Goal: Task Accomplishment & Management: Manage account settings

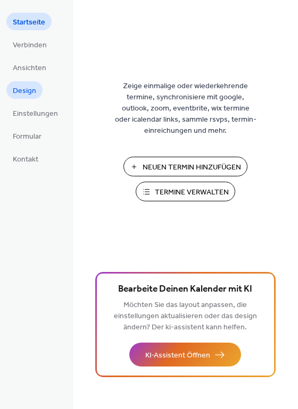
click at [33, 86] on span "Design" at bounding box center [24, 91] width 23 height 11
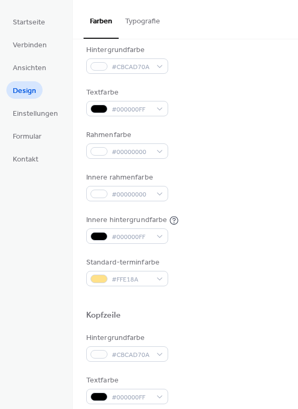
scroll to position [108, 0]
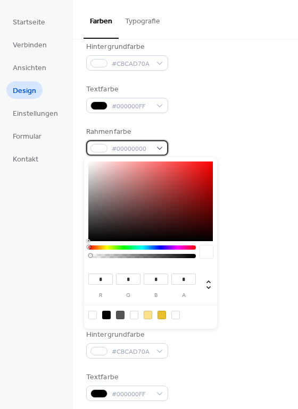
click at [161, 149] on div "#00000000" at bounding box center [127, 147] width 82 height 15
click at [107, 314] on div at bounding box center [106, 315] width 9 height 9
type input "*"
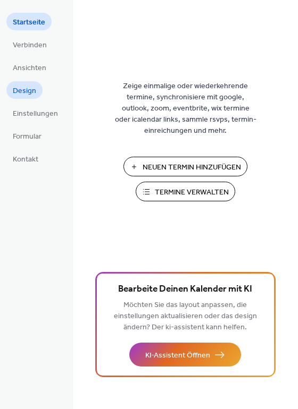
click at [25, 87] on span "Design" at bounding box center [24, 91] width 23 height 11
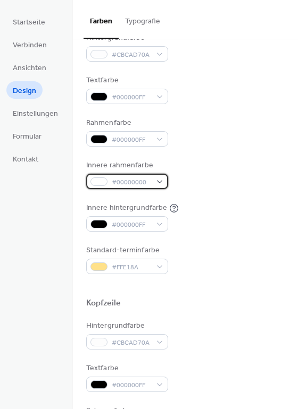
click at [146, 177] on span "#00000000" at bounding box center [131, 182] width 39 height 11
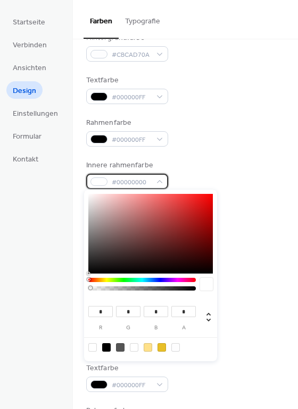
scroll to position [113, 0]
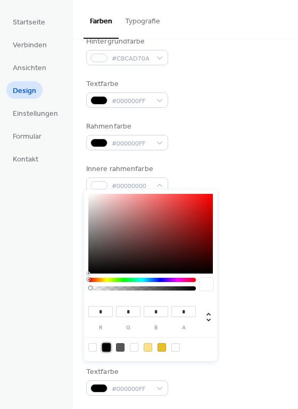
click at [106, 343] on div at bounding box center [106, 347] width 9 height 9
type input "*"
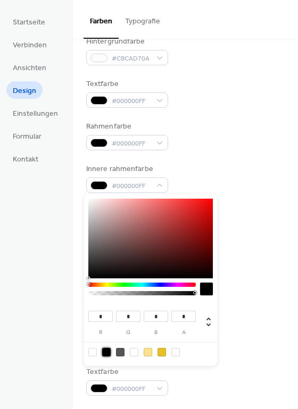
click at [257, 269] on div "Standard-terminfarbe #FFE18A" at bounding box center [185, 263] width 198 height 29
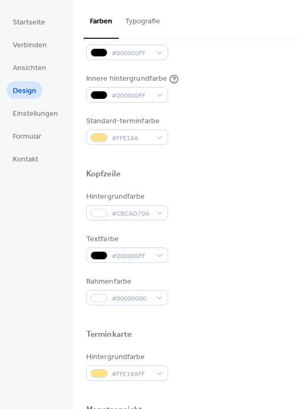
scroll to position [256, 0]
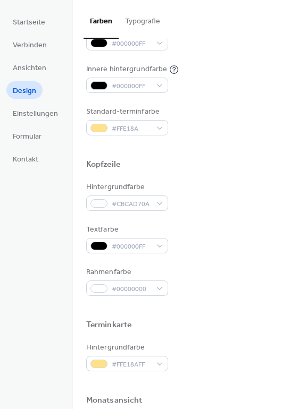
click at [137, 278] on div "Rahmenfarbe #00000000" at bounding box center [127, 281] width 82 height 29
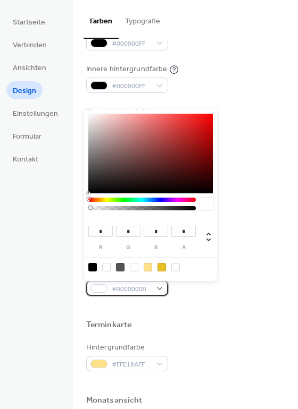
click at [136, 285] on span "#00000000" at bounding box center [131, 289] width 39 height 11
click at [91, 266] on div at bounding box center [92, 267] width 9 height 9
type input "*"
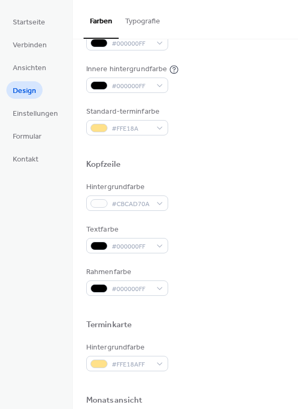
click at [245, 291] on div "Rahmenfarbe #000000FF" at bounding box center [185, 281] width 198 height 29
